Goal: Transaction & Acquisition: Book appointment/travel/reservation

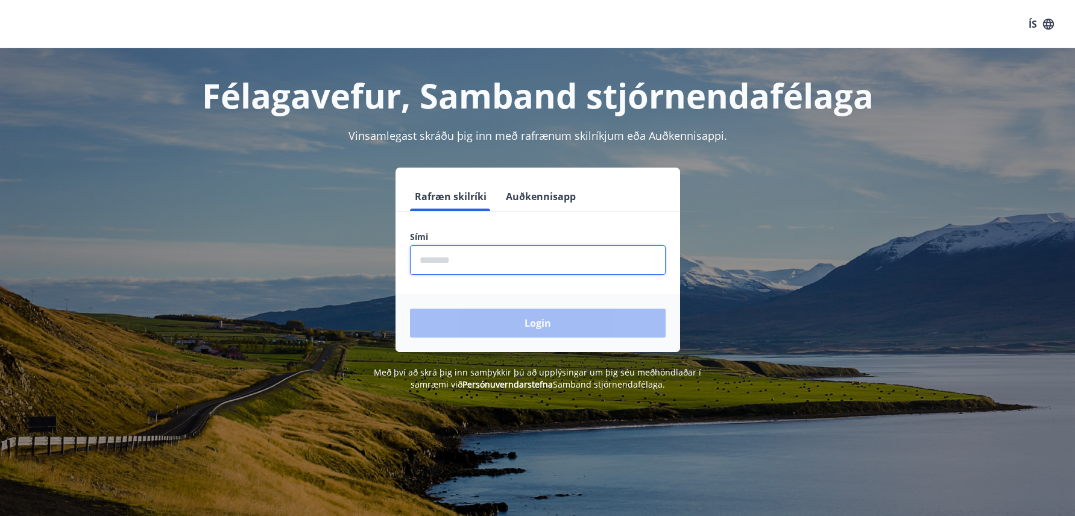
click at [456, 263] on input "phone" at bounding box center [538, 260] width 256 height 30
type input "********"
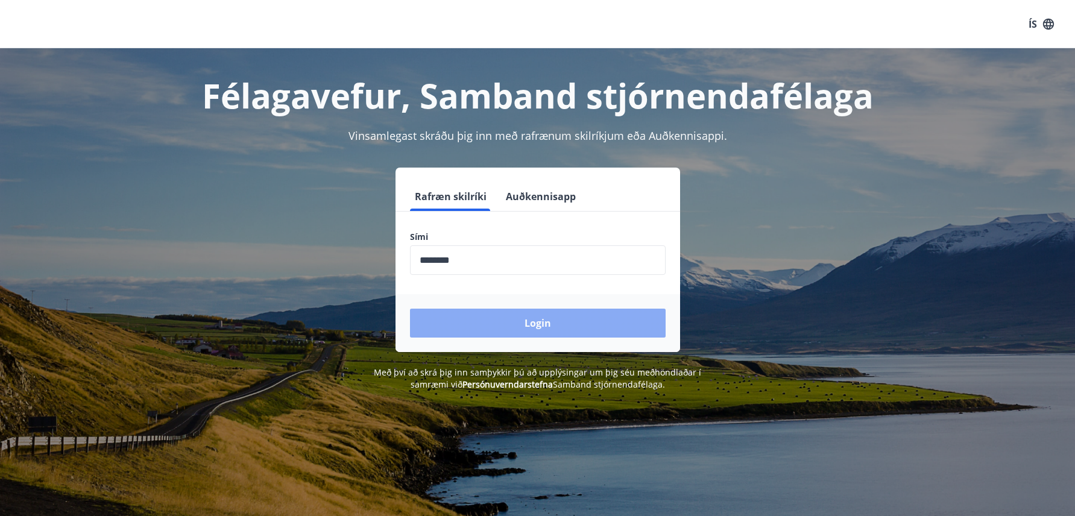
click at [493, 332] on button "Login" at bounding box center [538, 323] width 256 height 29
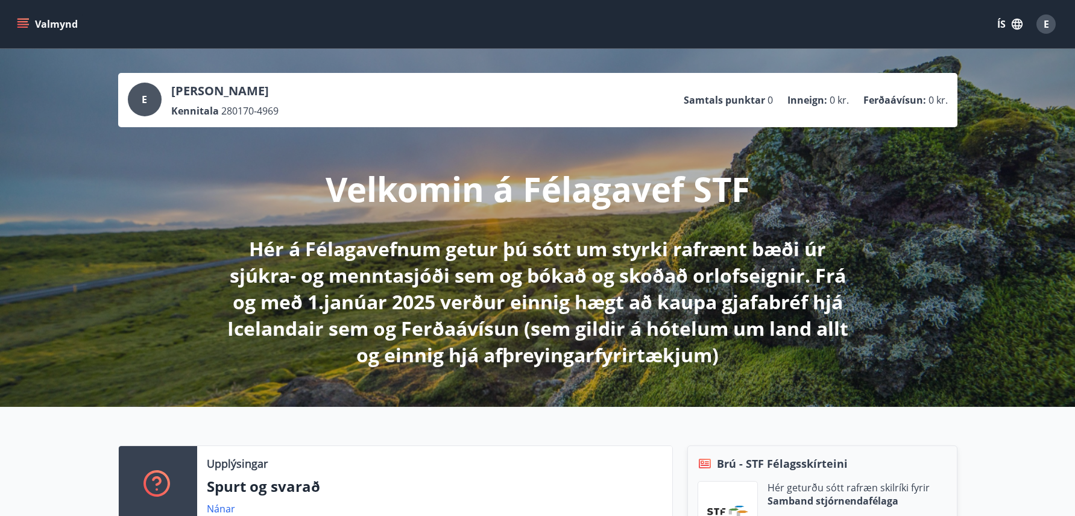
click at [27, 24] on icon "menu" at bounding box center [23, 24] width 12 height 12
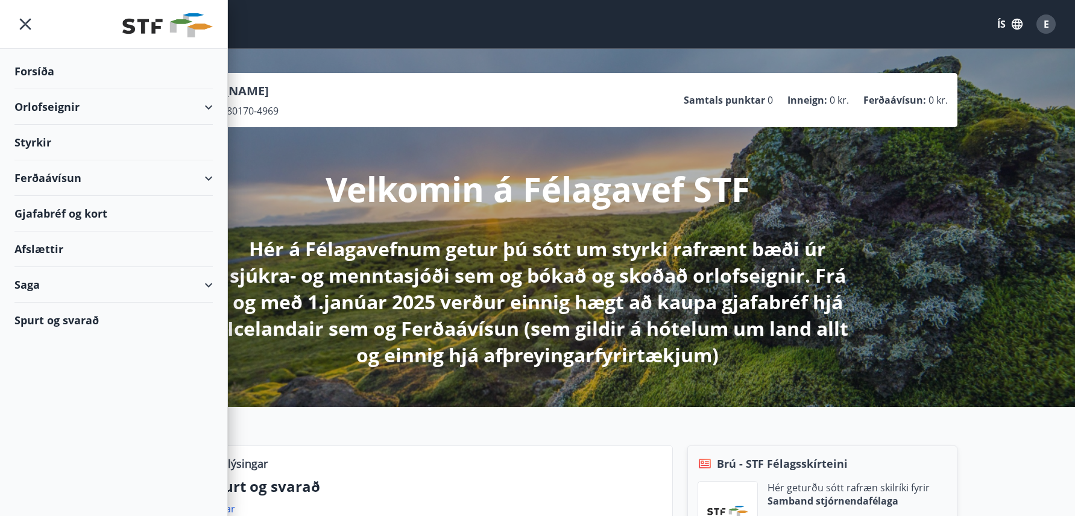
click at [208, 107] on div "Orlofseignir" at bounding box center [113, 107] width 198 height 36
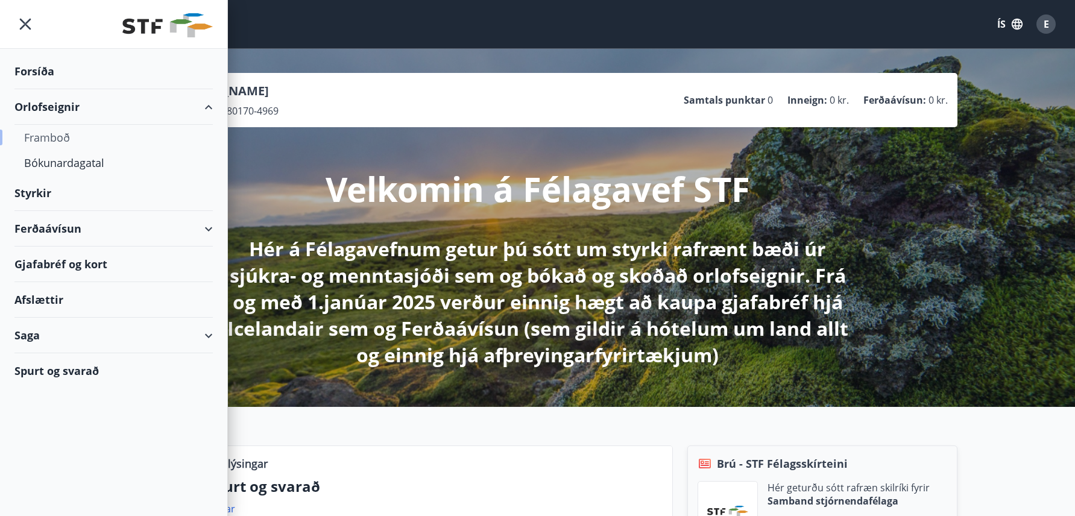
click at [63, 138] on div "Framboð" at bounding box center [113, 137] width 179 height 25
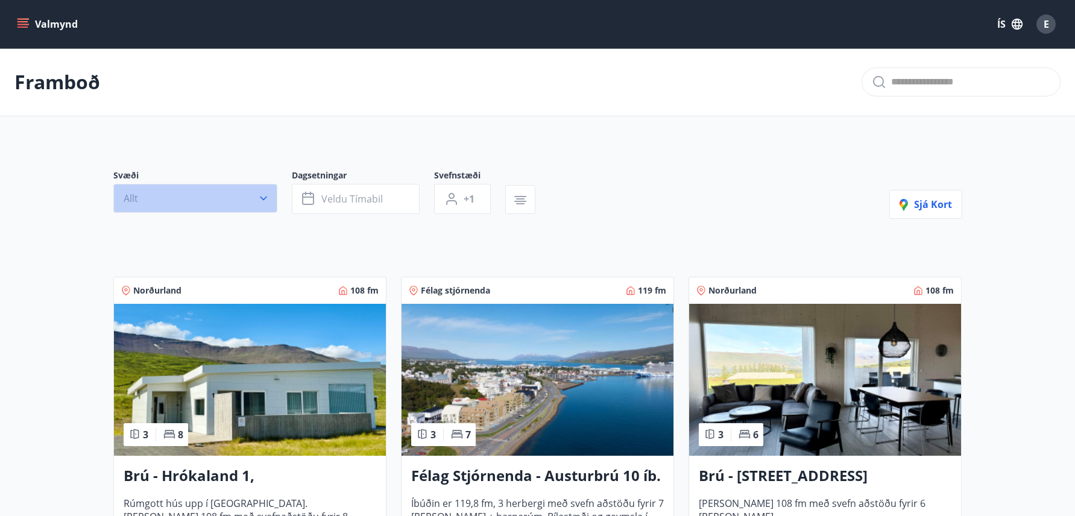
click at [261, 197] on icon "button" at bounding box center [263, 199] width 7 height 4
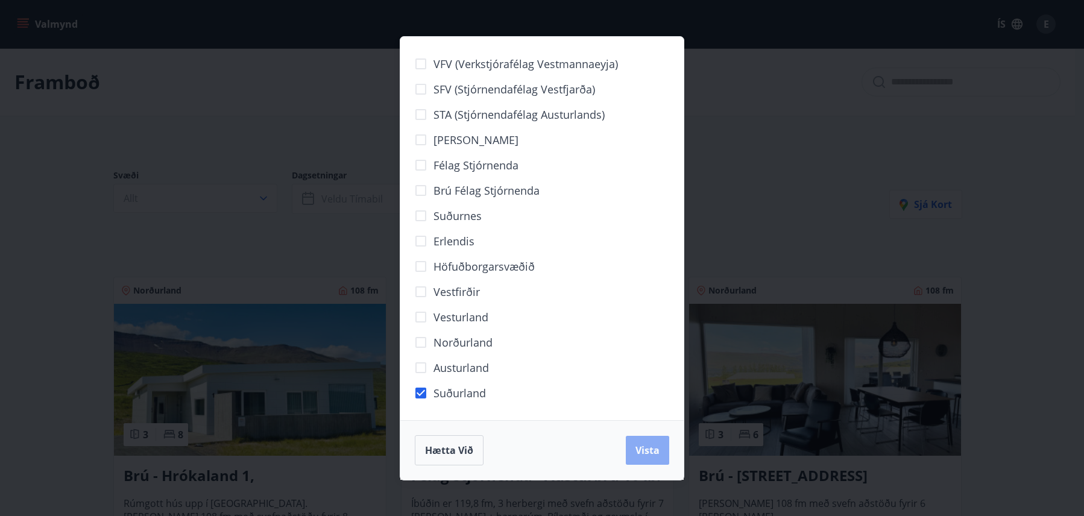
click at [648, 452] on span "Vista" at bounding box center [648, 450] width 24 height 13
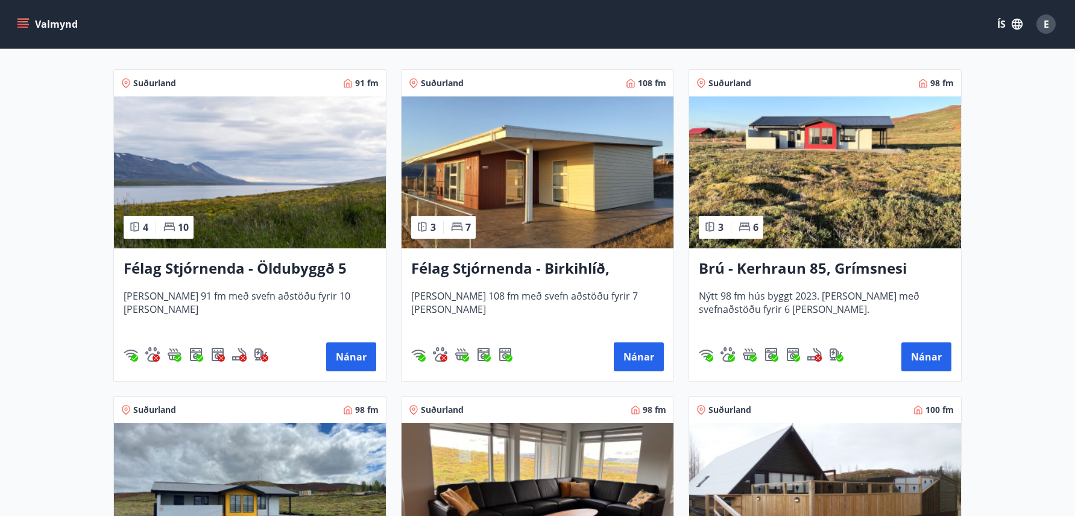
scroll to position [226, 0]
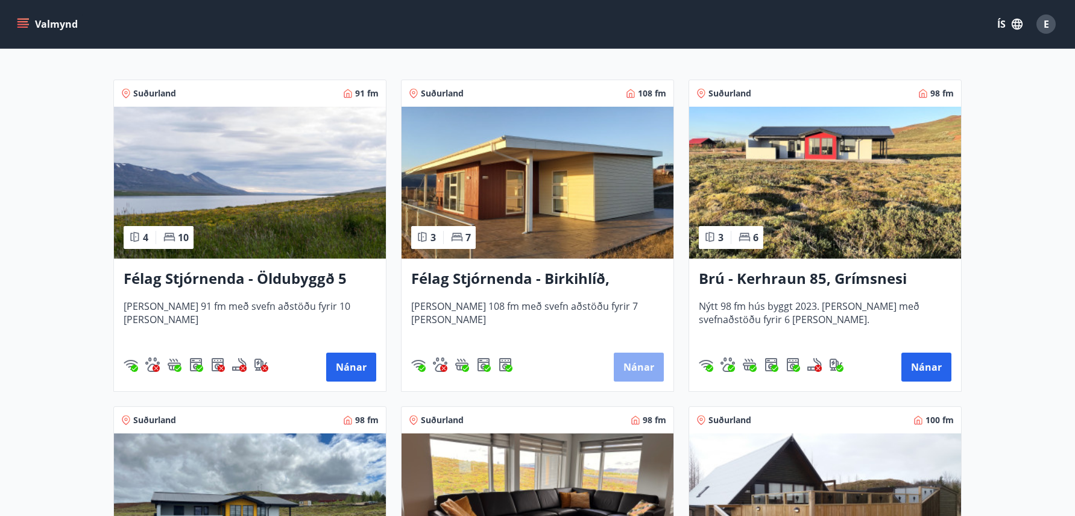
click at [643, 371] on button "Nánar" at bounding box center [639, 367] width 50 height 29
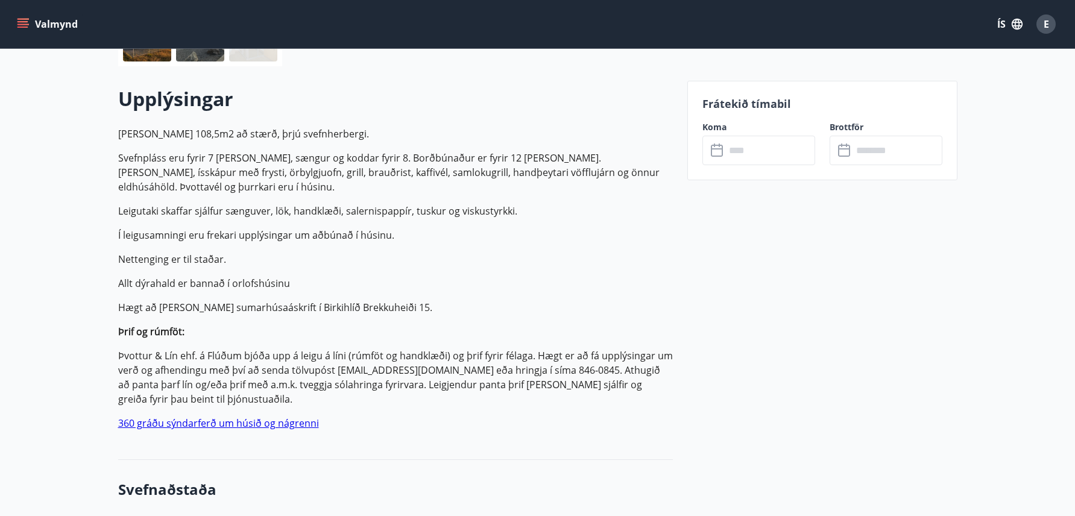
scroll to position [302, 0]
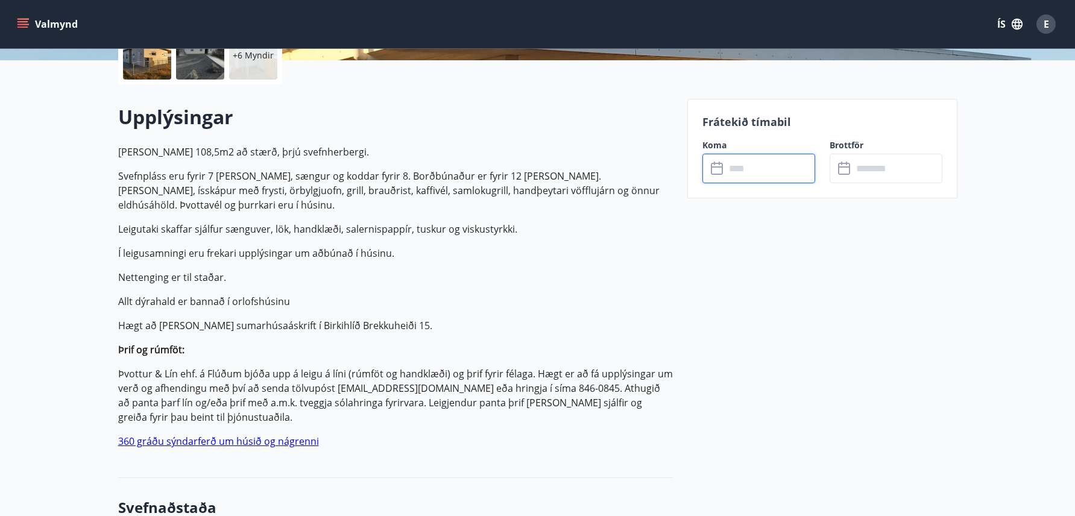
click at [755, 164] on input "text" at bounding box center [770, 169] width 90 height 30
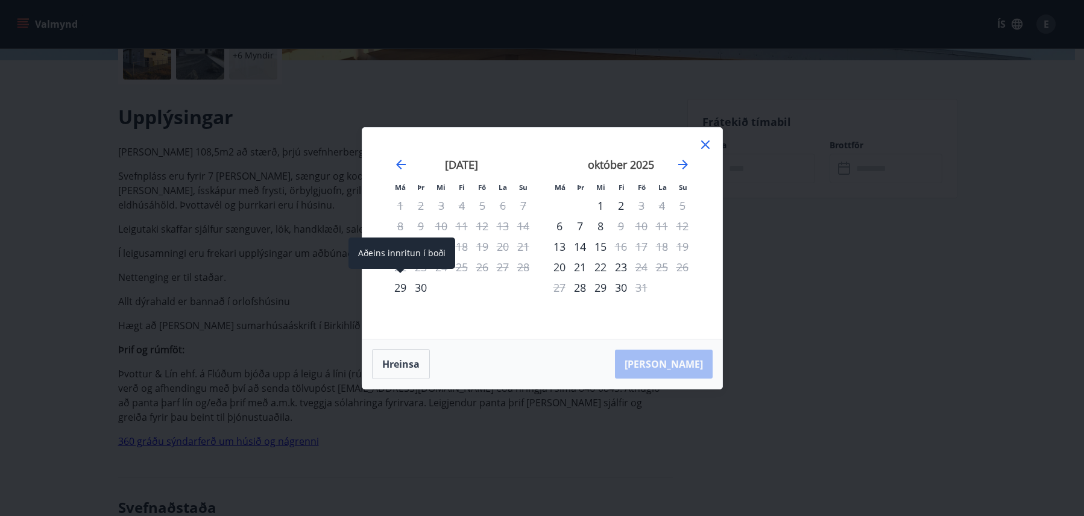
click at [398, 291] on div "29" at bounding box center [400, 287] width 21 height 21
click at [603, 203] on div "1" at bounding box center [600, 205] width 21 height 21
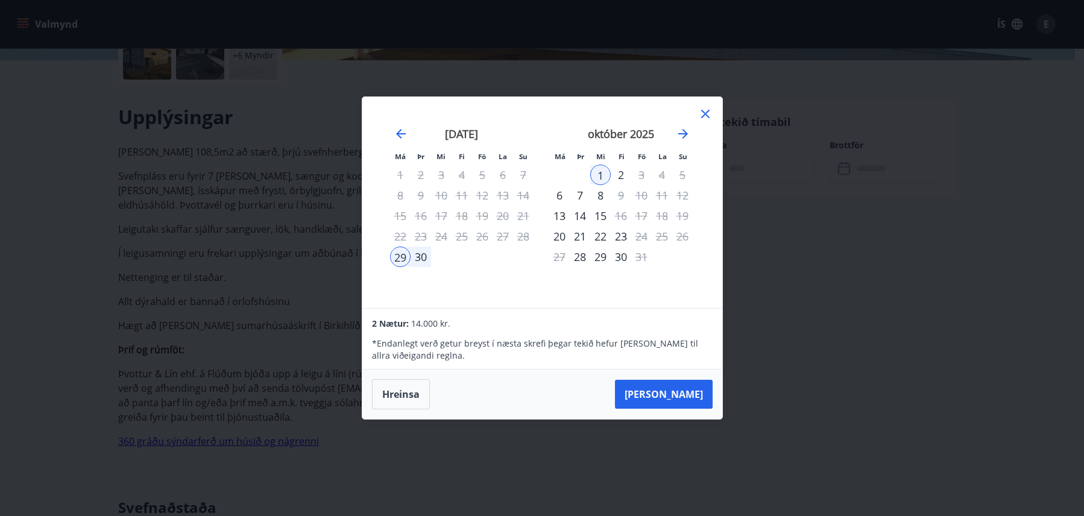
click at [703, 112] on icon at bounding box center [705, 114] width 8 height 8
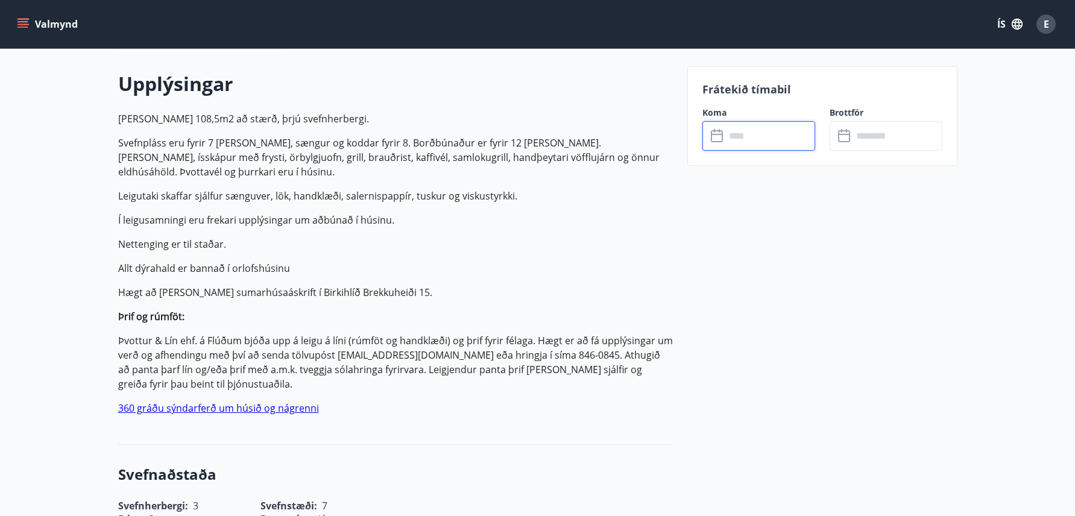
scroll to position [362, 0]
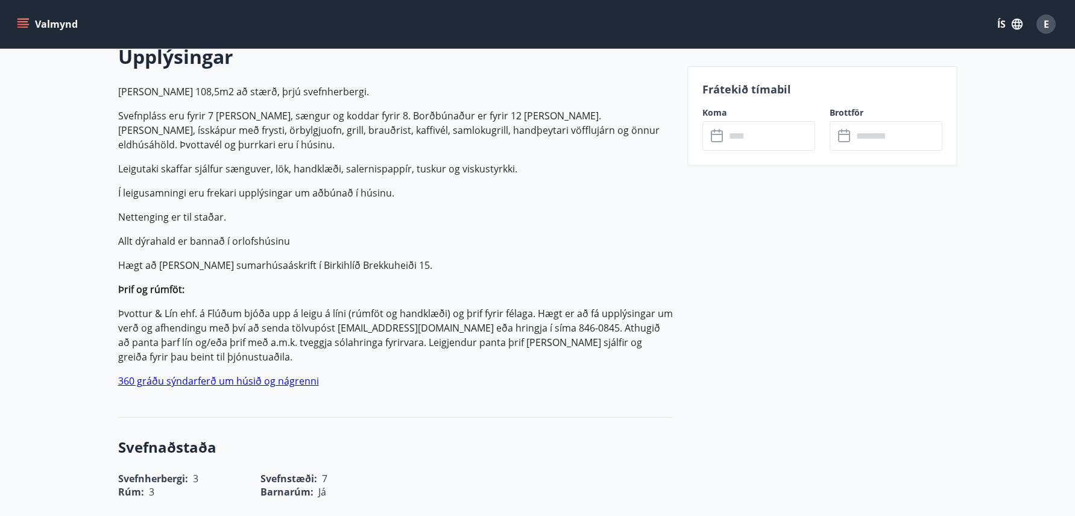
click at [272, 385] on link "360 gráðu sýndarferð um húsið og nágrenni" at bounding box center [218, 380] width 201 height 13
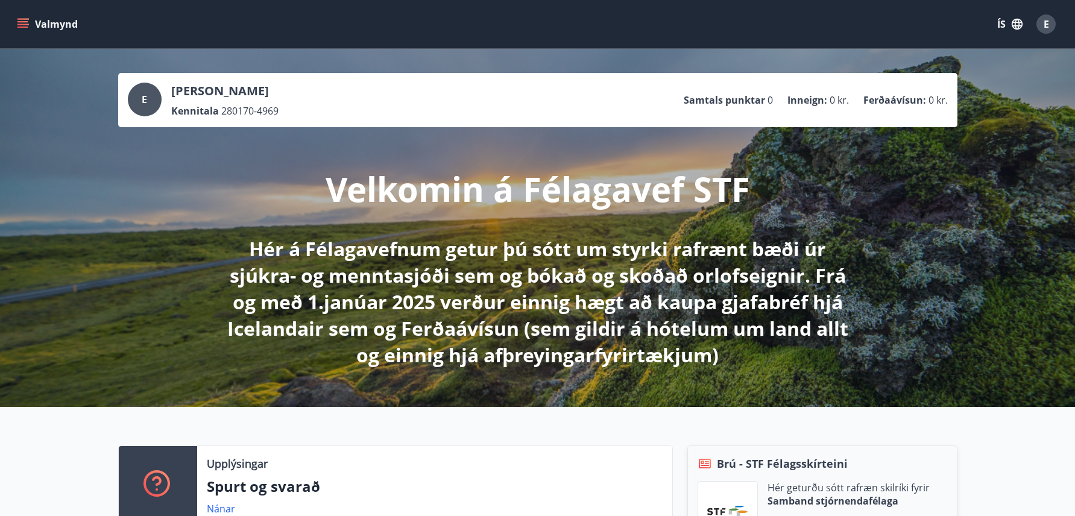
click at [21, 21] on icon "menu" at bounding box center [22, 21] width 11 height 1
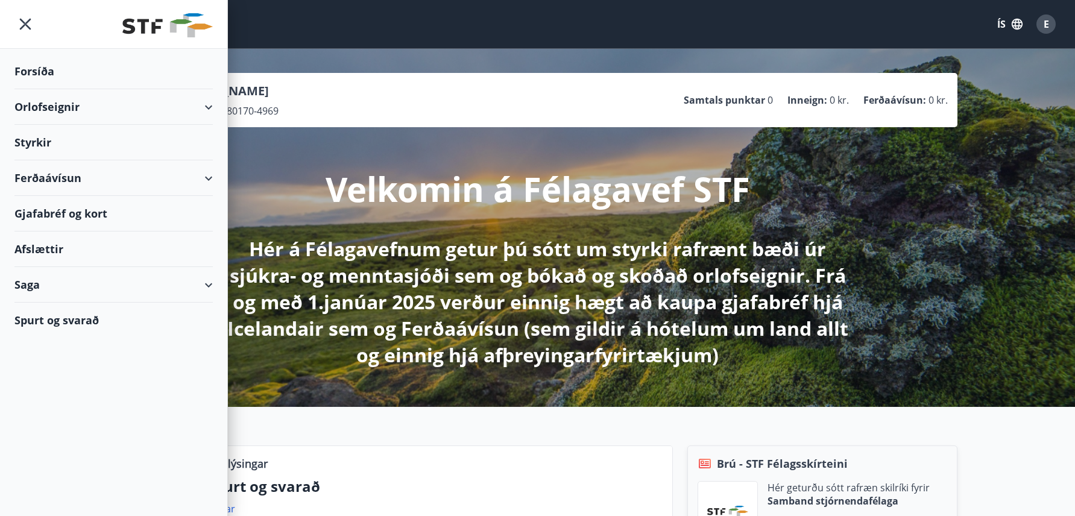
click at [207, 107] on div "Orlofseignir" at bounding box center [113, 107] width 198 height 36
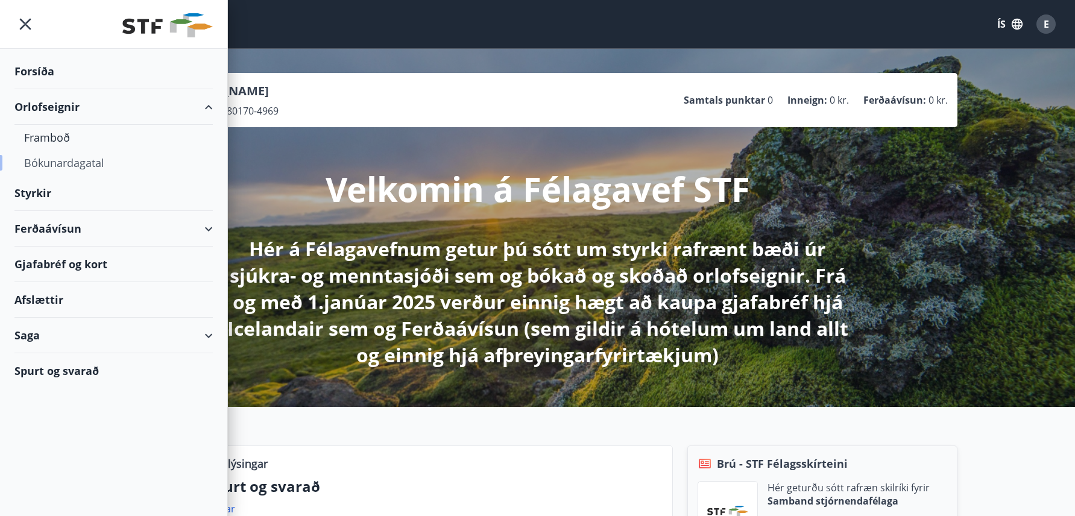
click at [58, 161] on div "Bókunardagatal" at bounding box center [113, 162] width 179 height 25
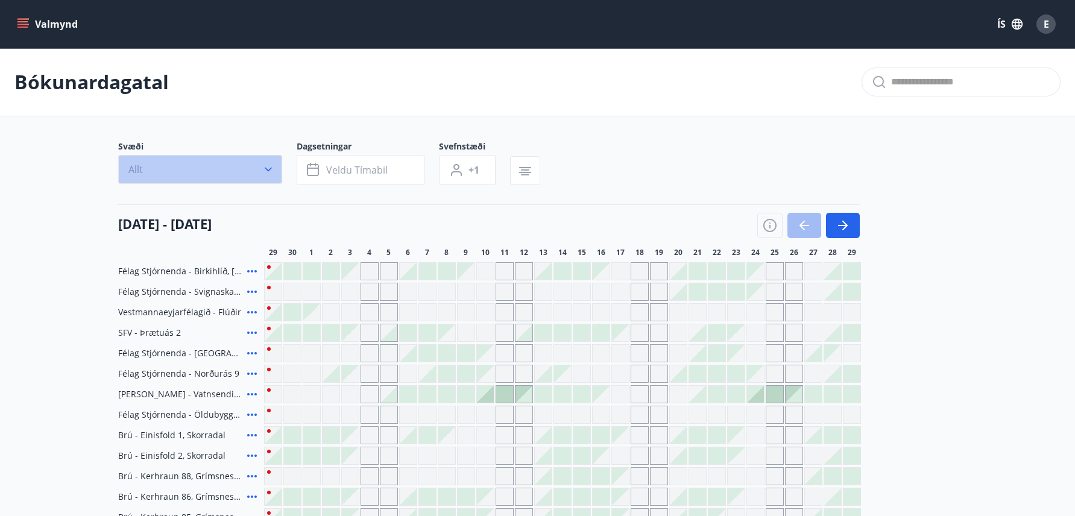
click at [266, 170] on icon "button" at bounding box center [268, 169] width 12 height 12
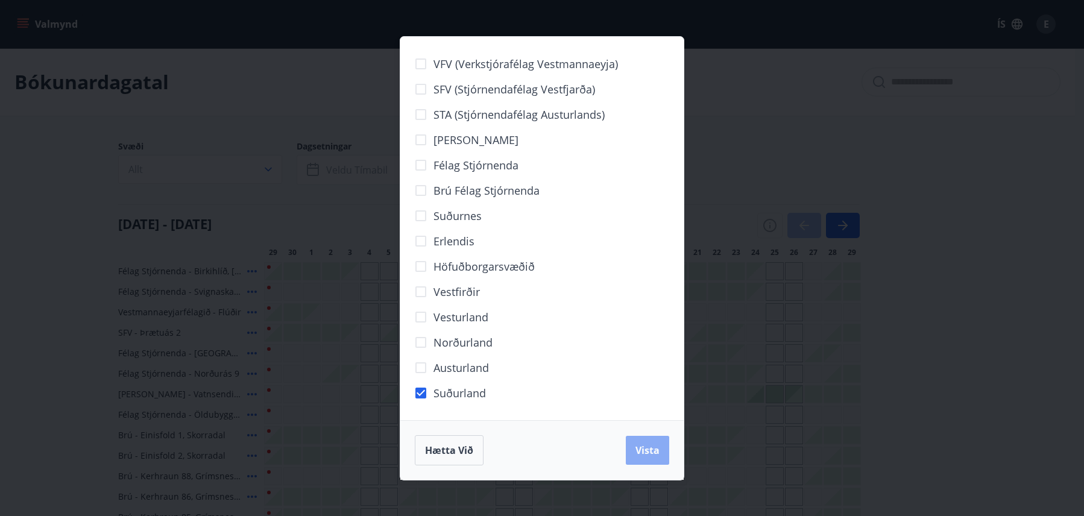
click at [649, 450] on span "Vista" at bounding box center [648, 450] width 24 height 13
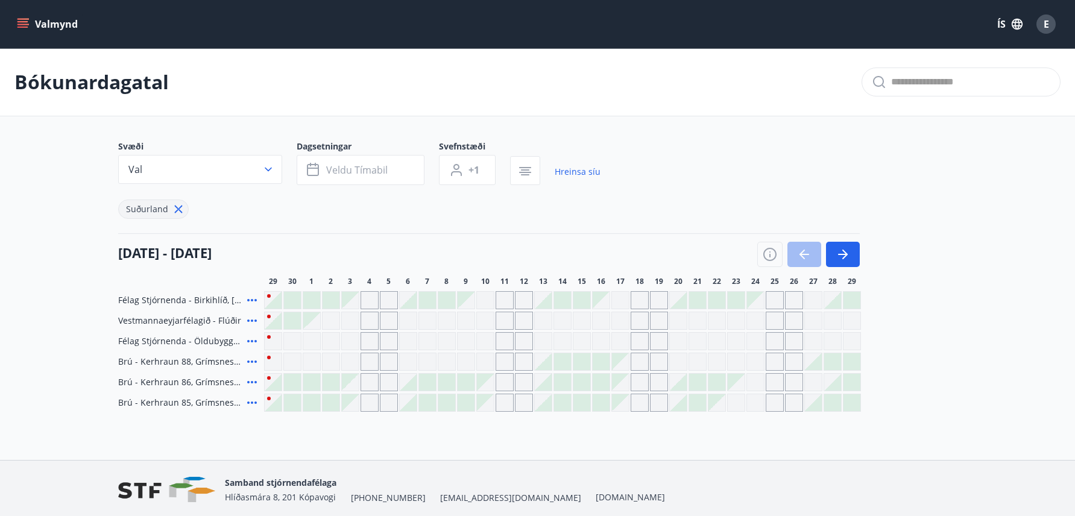
click at [272, 406] on div at bounding box center [273, 402] width 17 height 17
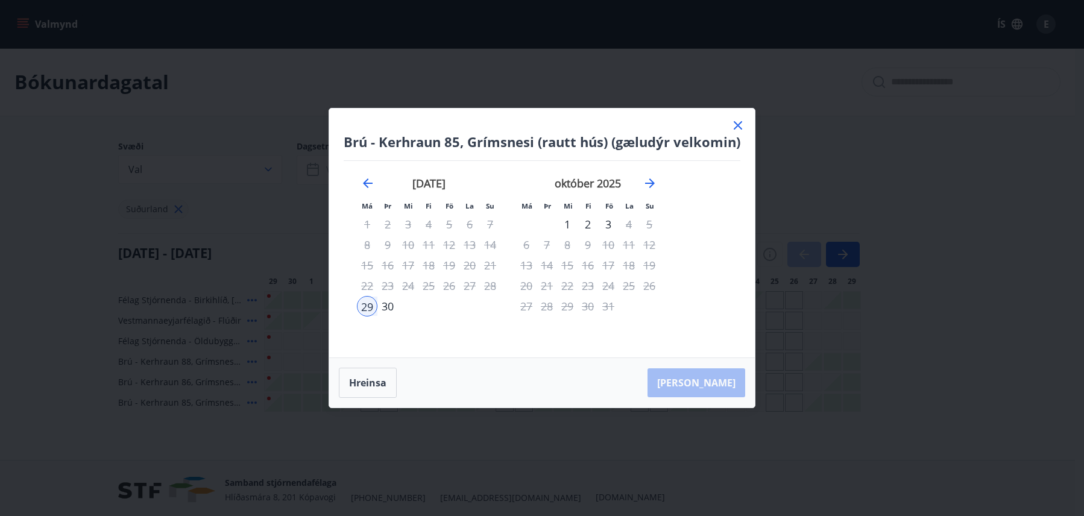
click at [590, 224] on div "2" at bounding box center [588, 224] width 21 height 21
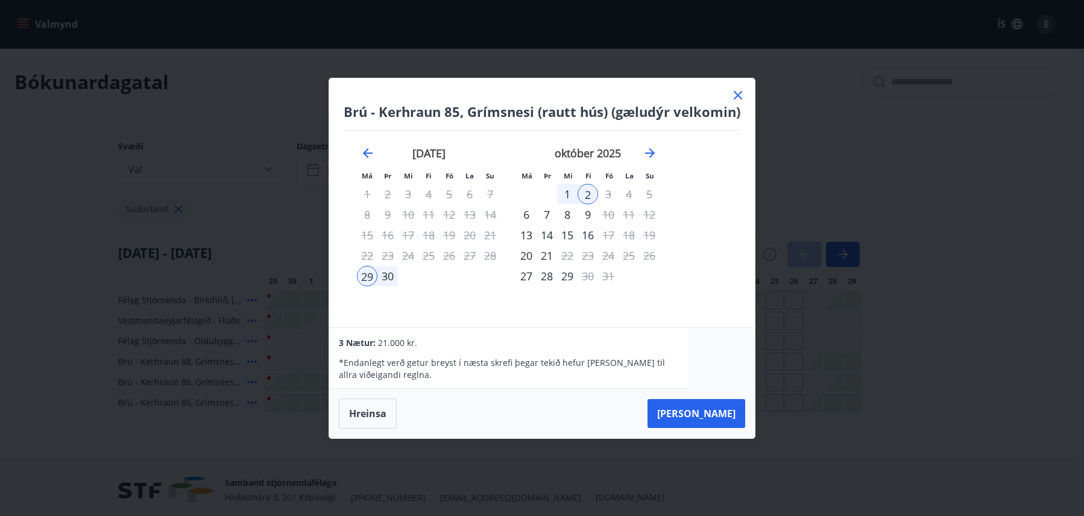
click at [563, 193] on div "1" at bounding box center [567, 194] width 21 height 21
click at [369, 277] on div "29" at bounding box center [367, 276] width 21 height 21
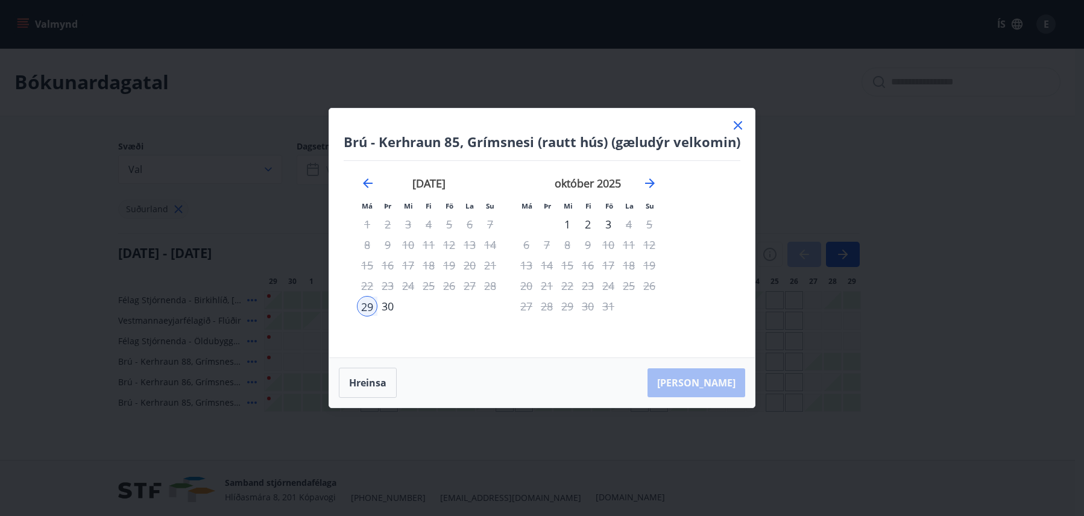
click at [567, 222] on div "1" at bounding box center [567, 224] width 21 height 21
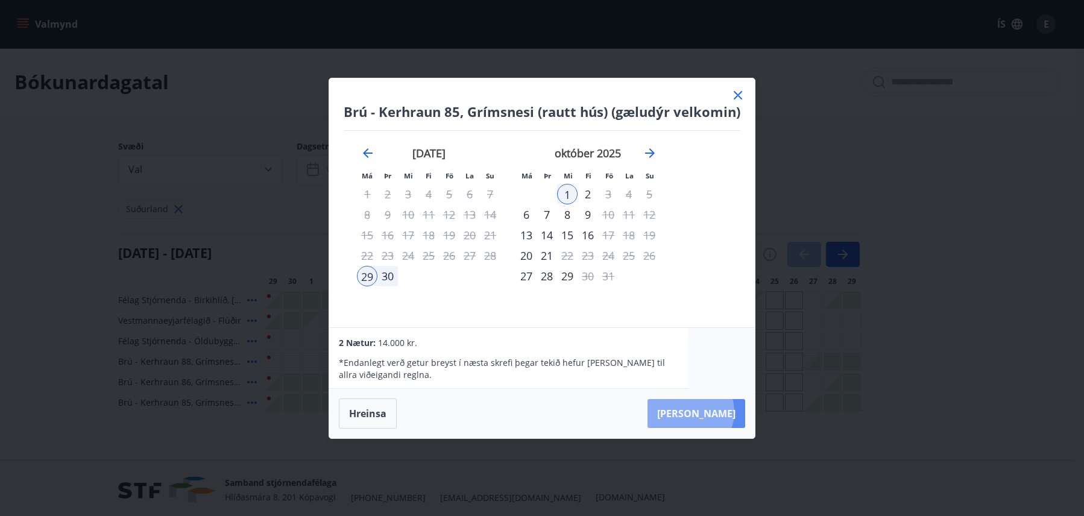
click at [727, 412] on button "Taka Frá" at bounding box center [697, 413] width 98 height 29
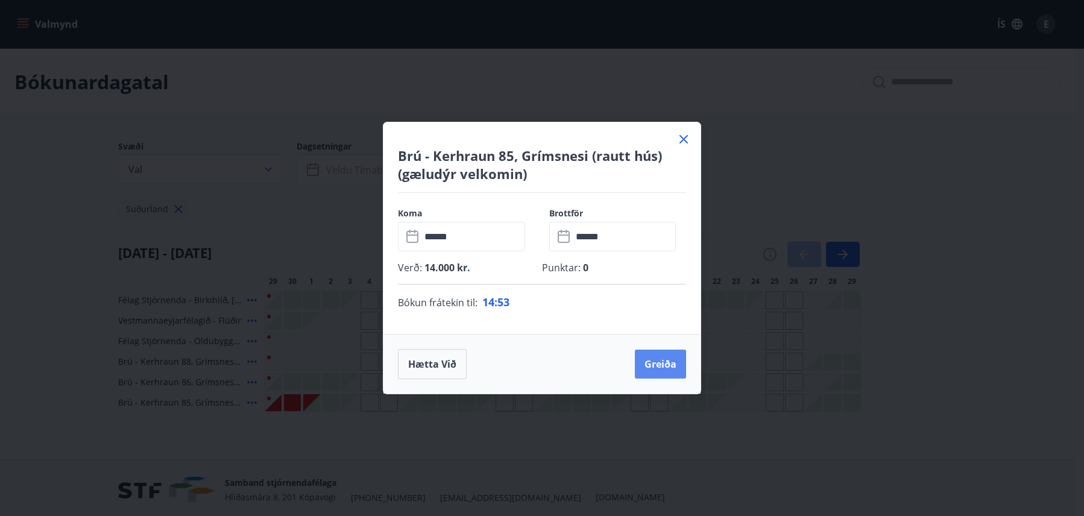
click at [657, 365] on button "Greiða" at bounding box center [660, 364] width 51 height 29
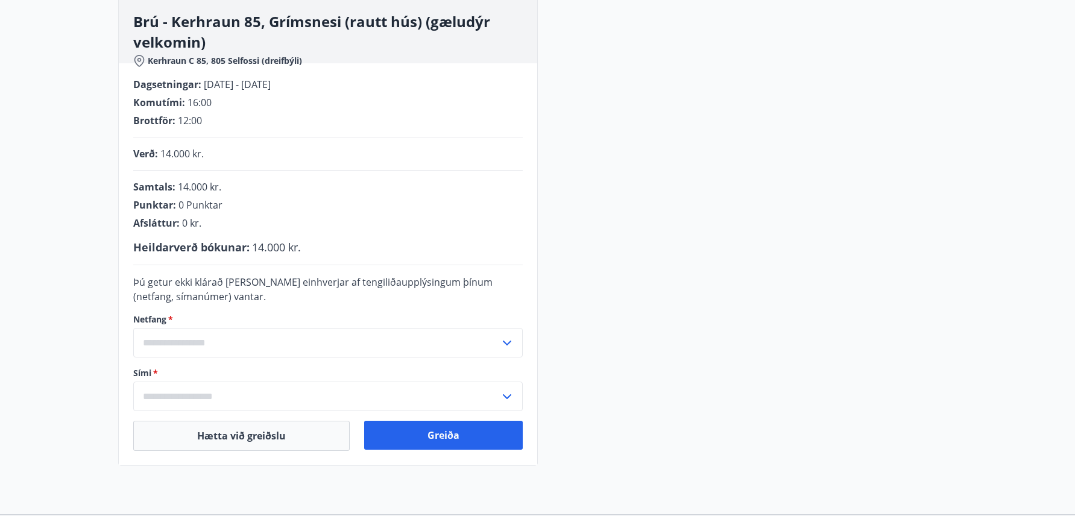
scroll to position [241, 0]
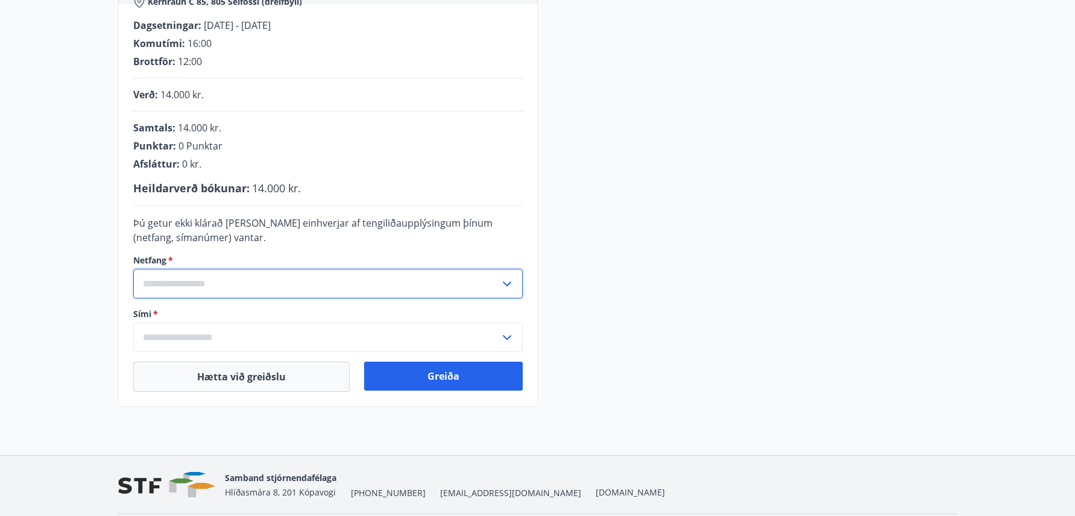
click at [194, 283] on input "text" at bounding box center [316, 284] width 367 height 30
click at [178, 278] on input "text" at bounding box center [316, 284] width 367 height 30
drag, startPoint x: 163, startPoint y: 282, endPoint x: 156, endPoint y: 287, distance: 9.2
click at [156, 287] on input "text" at bounding box center [316, 284] width 367 height 30
click at [182, 306] on li "Skrá nýtt netfang" at bounding box center [328, 309] width 388 height 22
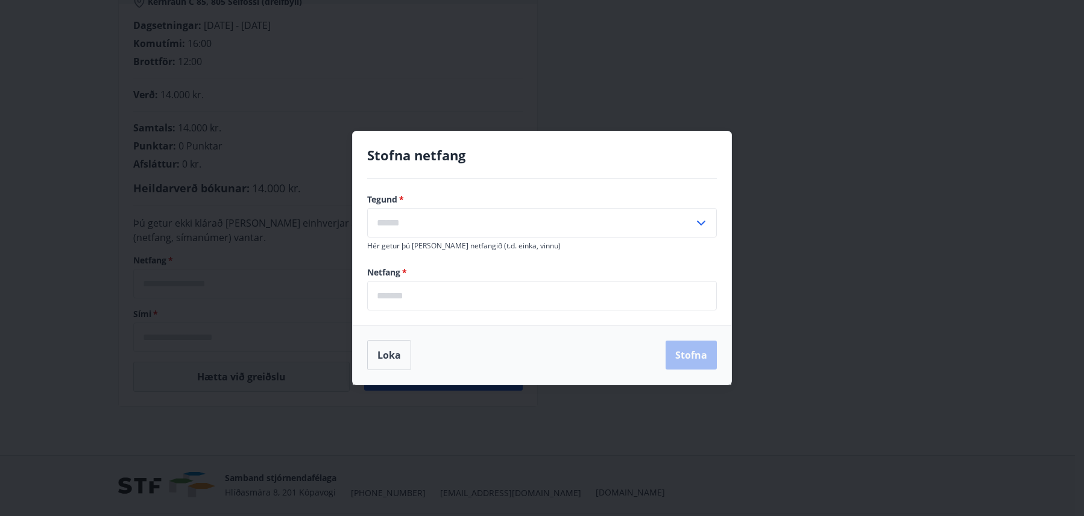
click at [419, 295] on input "email" at bounding box center [542, 296] width 350 height 30
type input "*"
type input "**********"
click at [540, 360] on div "Loka Stofna" at bounding box center [542, 355] width 350 height 30
click at [703, 220] on icon at bounding box center [701, 223] width 14 height 14
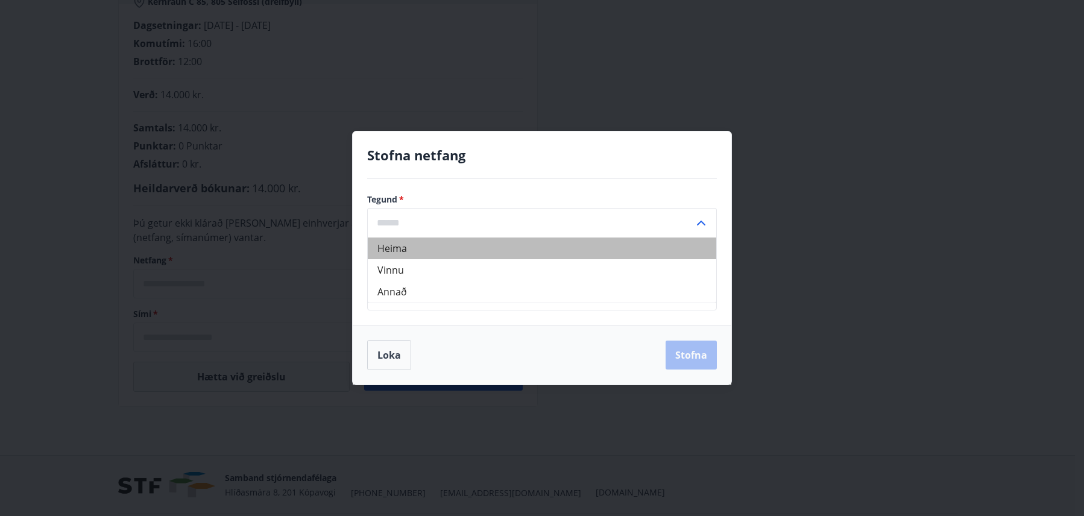
click at [412, 247] on li "Heima" at bounding box center [542, 249] width 349 height 22
type input "*****"
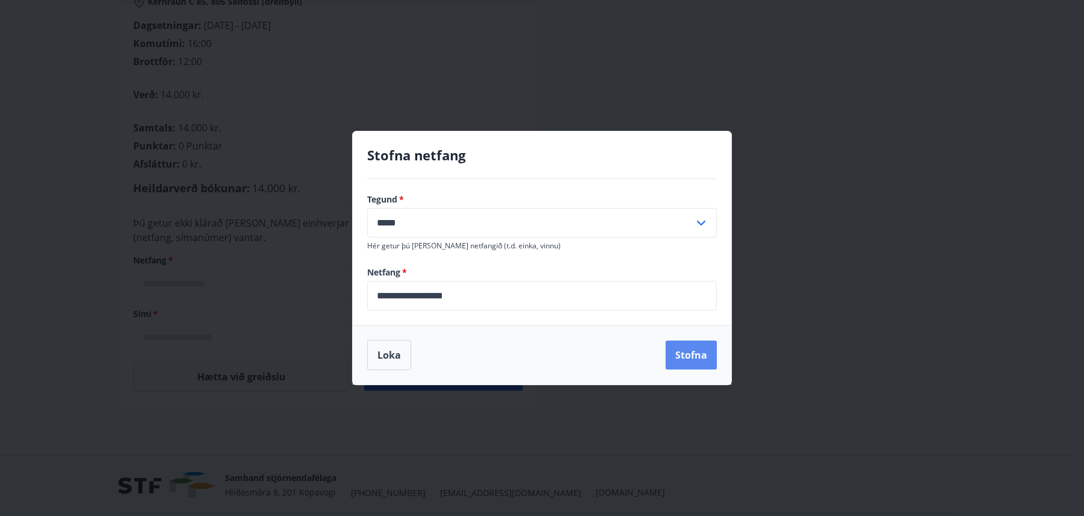
click at [681, 350] on button "Stofna" at bounding box center [691, 355] width 51 height 29
type input "**********"
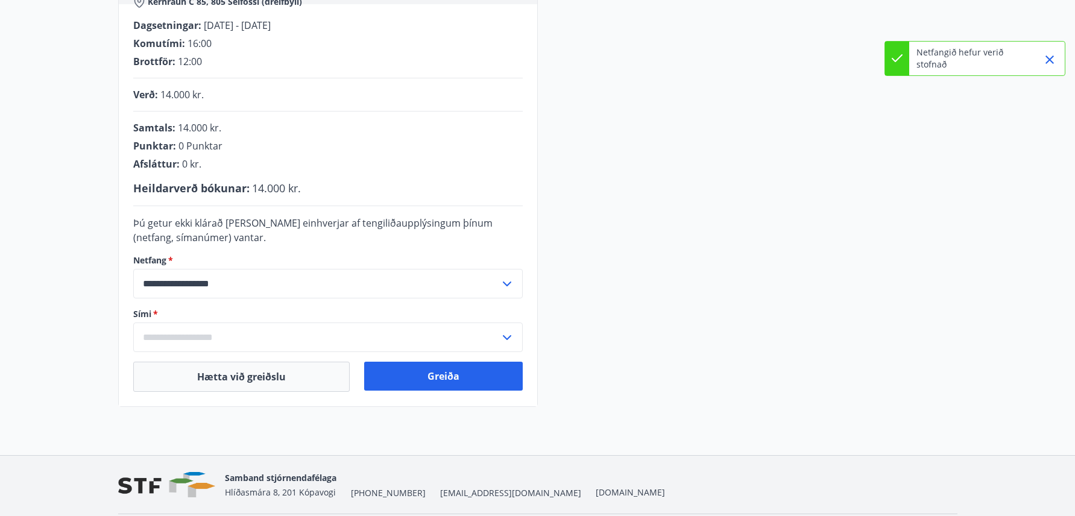
click at [218, 333] on input "text" at bounding box center [316, 338] width 367 height 30
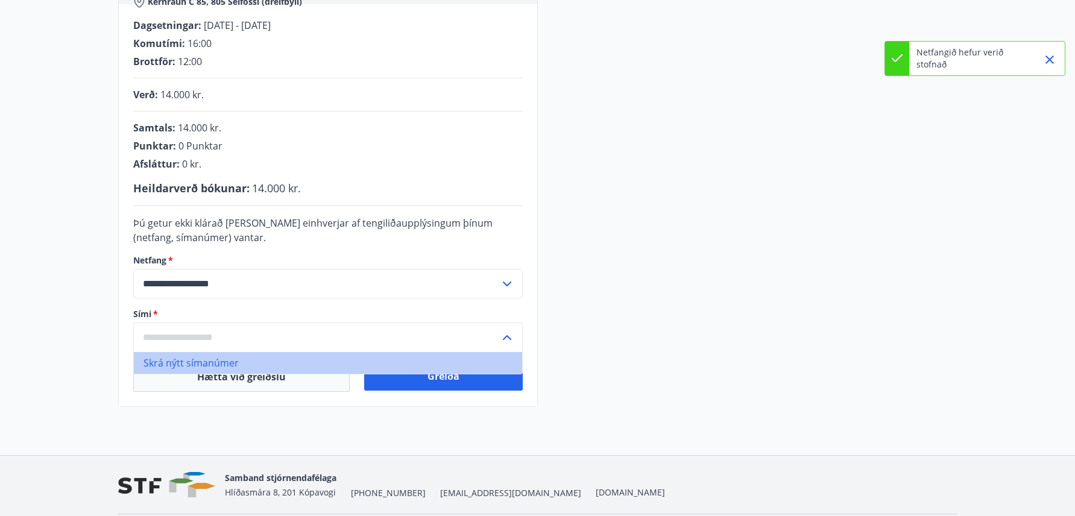
click at [202, 360] on li "Skrá nýtt símanúmer" at bounding box center [328, 363] width 388 height 22
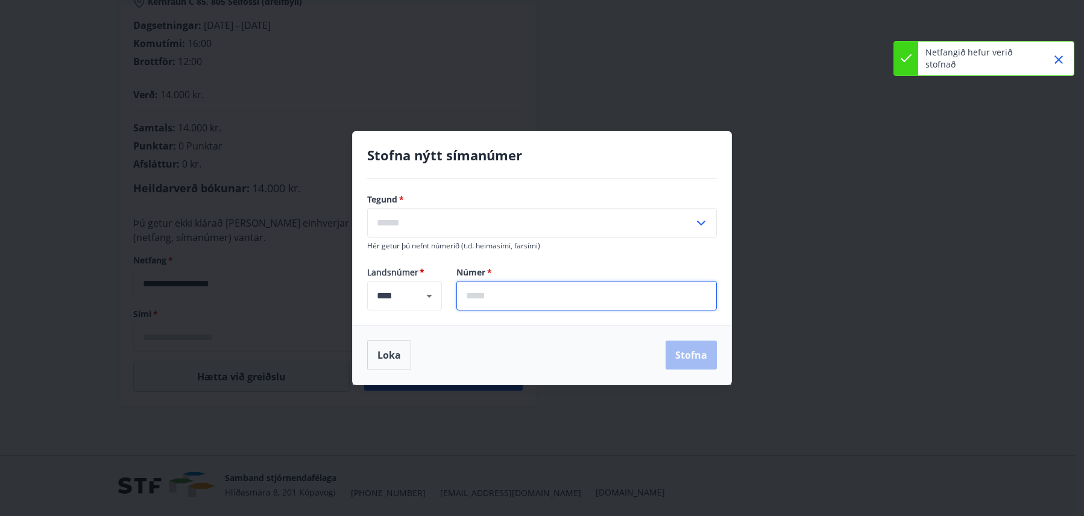
click at [497, 299] on input "text" at bounding box center [586, 296] width 261 height 30
type input "*******"
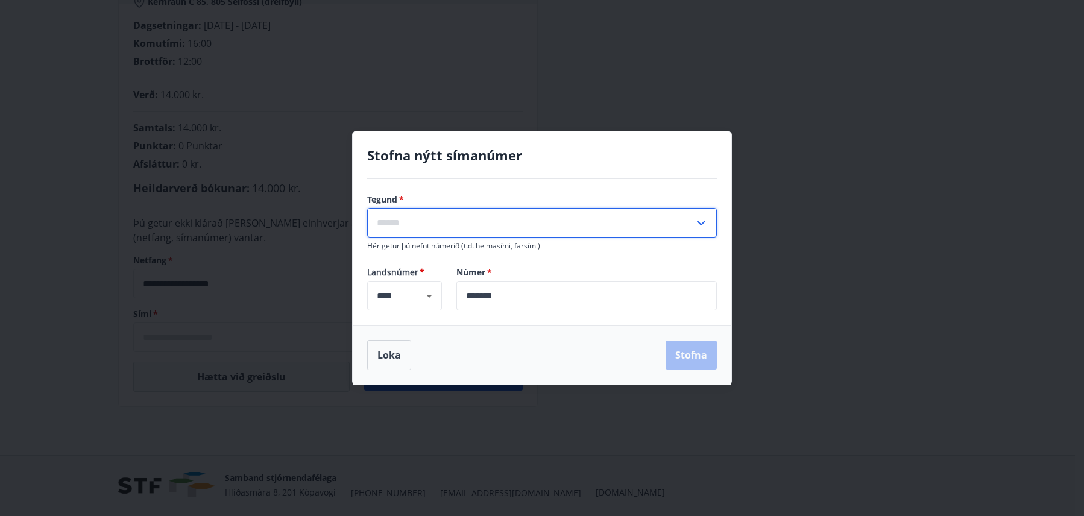
click at [420, 220] on input "text" at bounding box center [530, 223] width 327 height 30
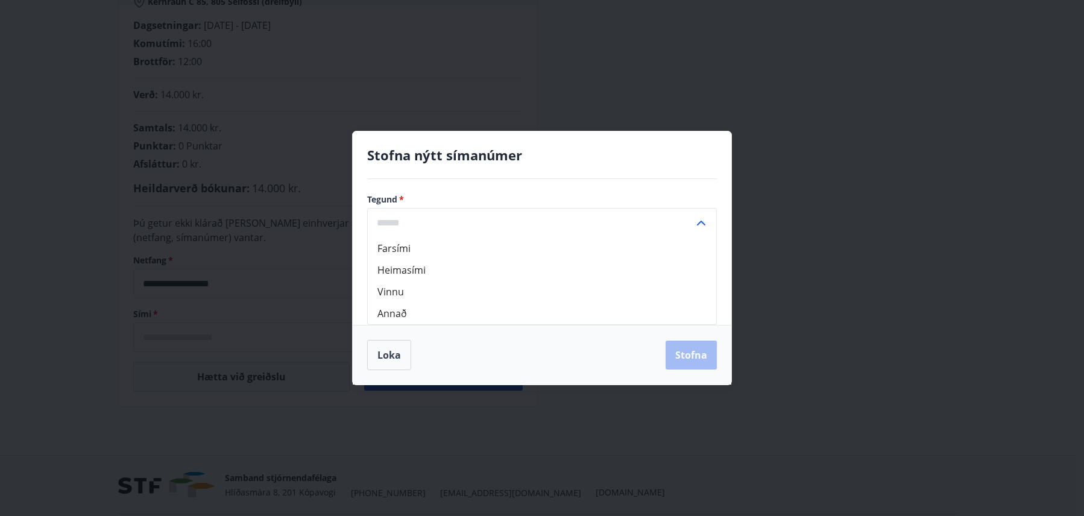
click at [409, 248] on li "Farsími" at bounding box center [542, 249] width 349 height 22
type input "*******"
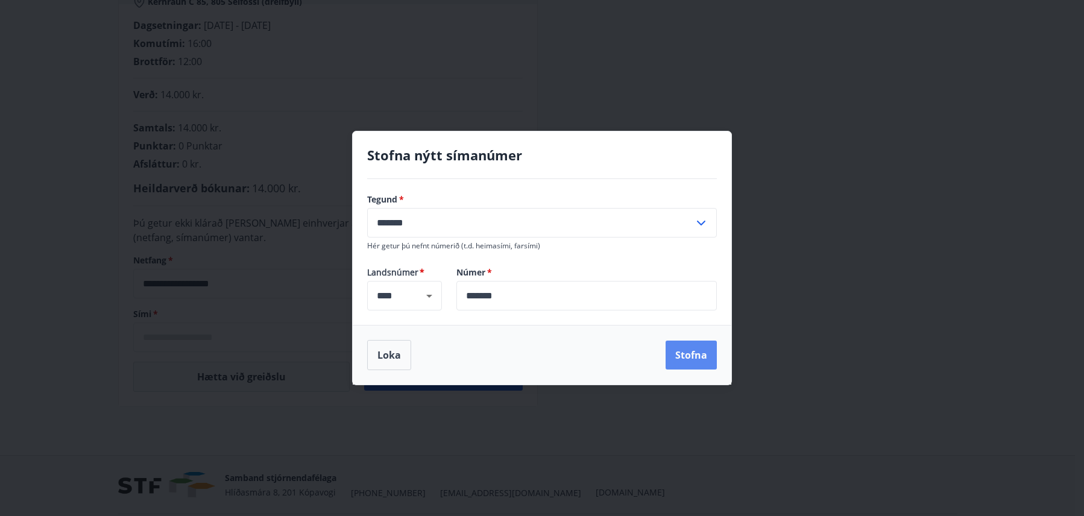
click at [696, 354] on button "Stofna" at bounding box center [691, 355] width 51 height 29
type input "**********"
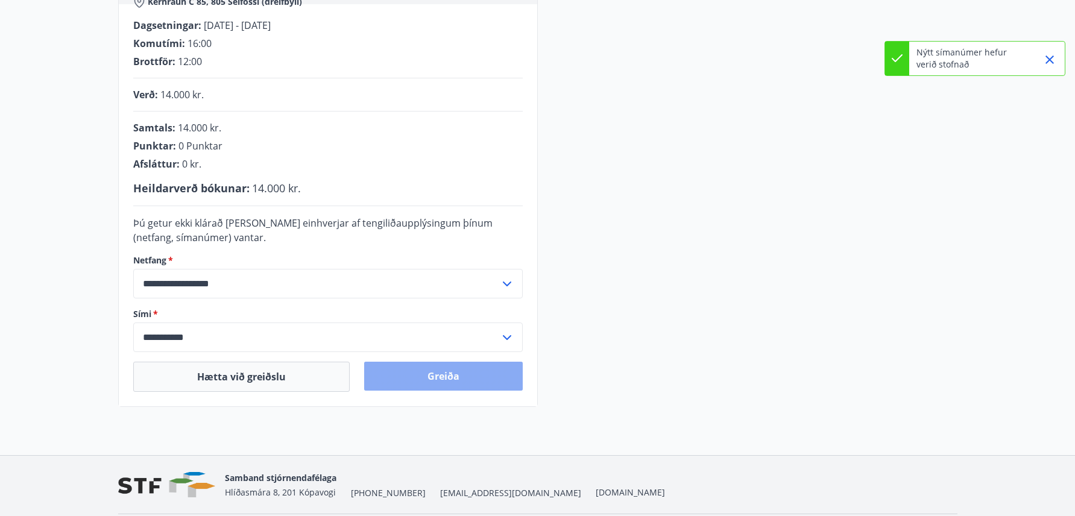
click at [448, 379] on button "Greiða" at bounding box center [443, 376] width 159 height 29
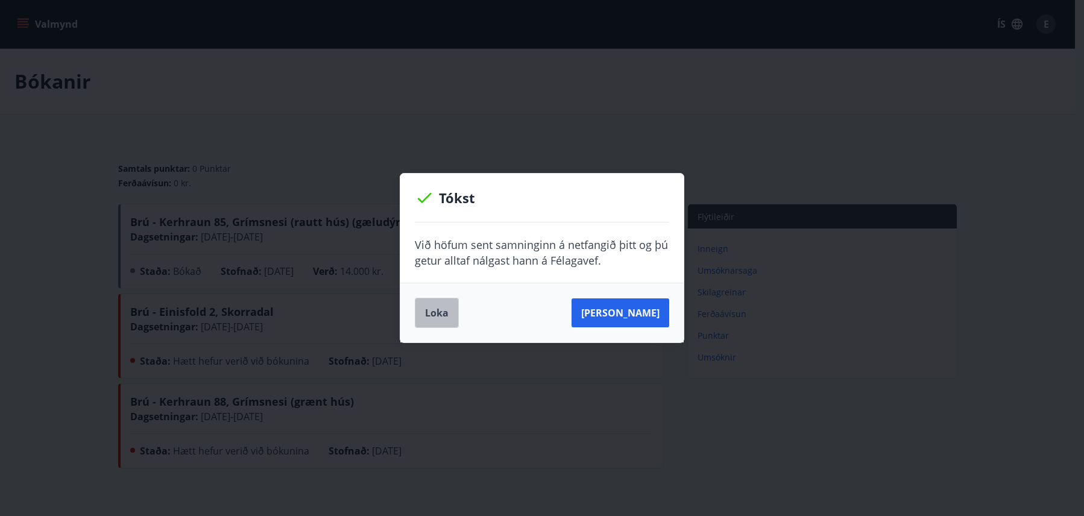
click at [428, 312] on button "Loka" at bounding box center [437, 313] width 44 height 30
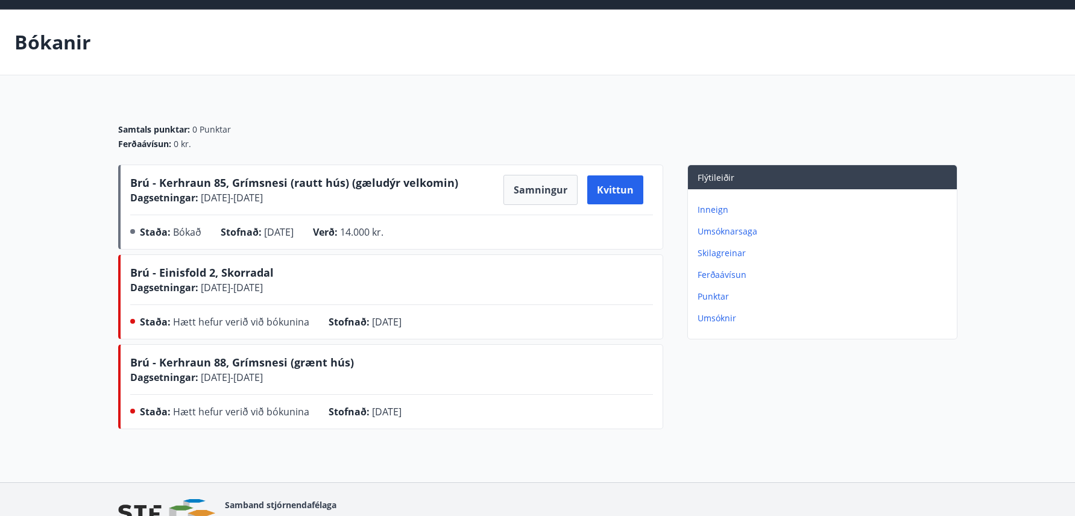
scroll to position [60, 0]
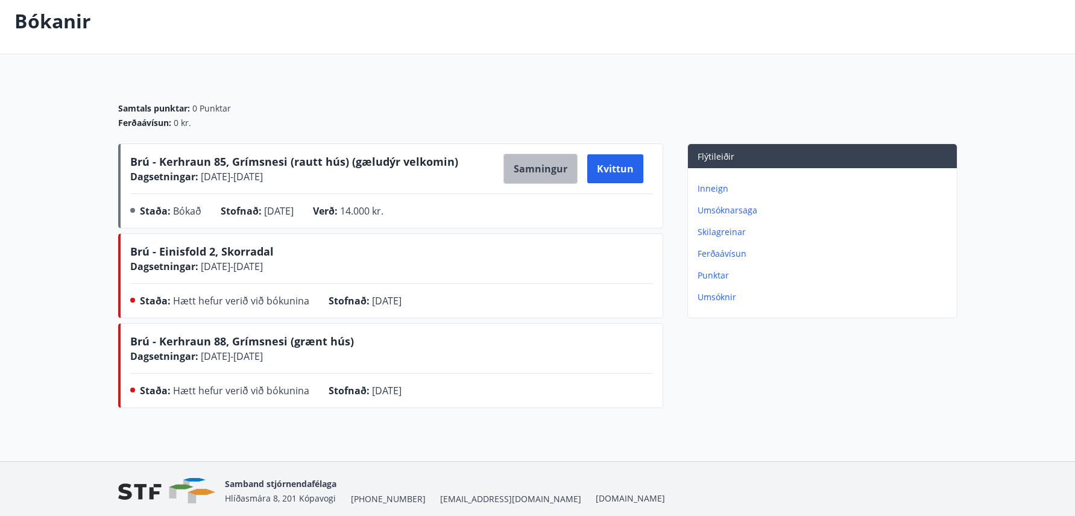
click at [537, 174] on button "Samningur" at bounding box center [541, 169] width 74 height 30
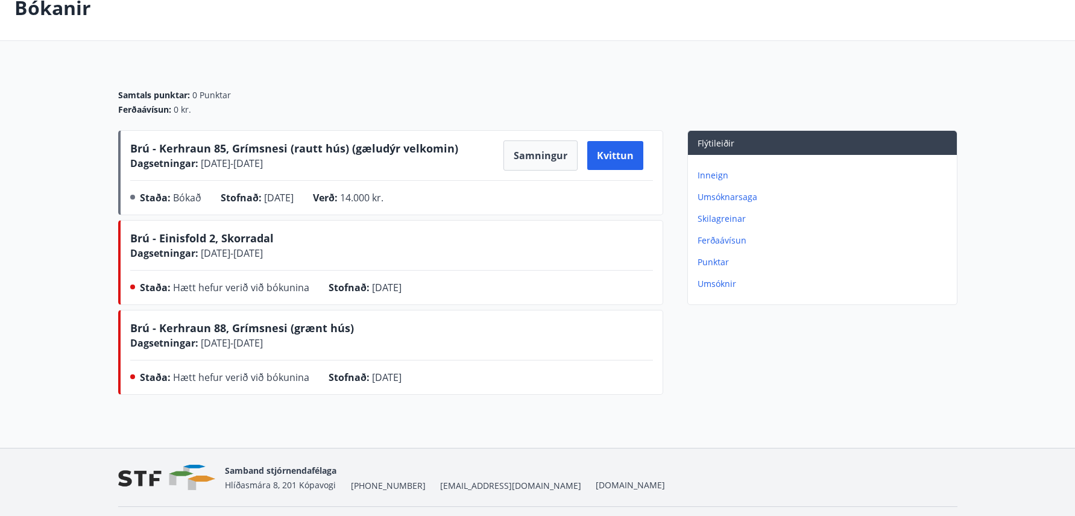
scroll to position [0, 0]
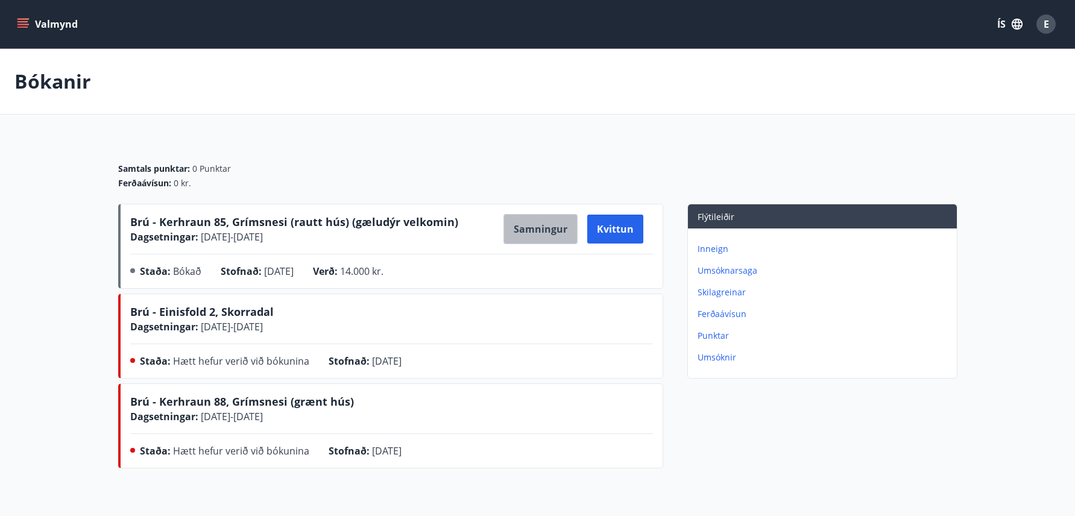
click at [550, 229] on button "Samningur" at bounding box center [541, 229] width 74 height 30
click at [12, 39] on div "Valmynd ÍS E" at bounding box center [537, 24] width 1075 height 48
